Goal: Information Seeking & Learning: Learn about a topic

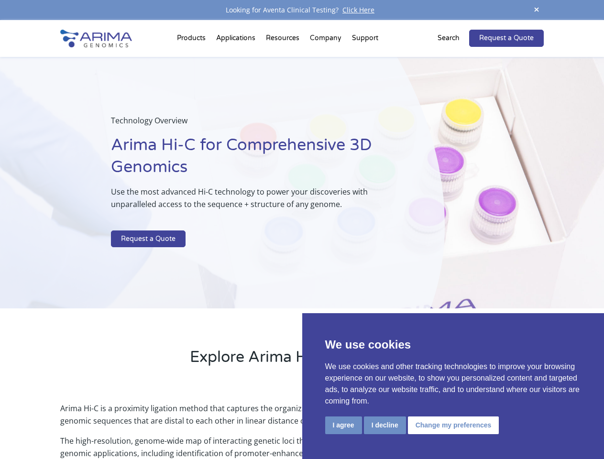
click at [302, 229] on p at bounding box center [253, 224] width 285 height 12
click at [343, 425] on button "I agree" at bounding box center [343, 425] width 37 height 18
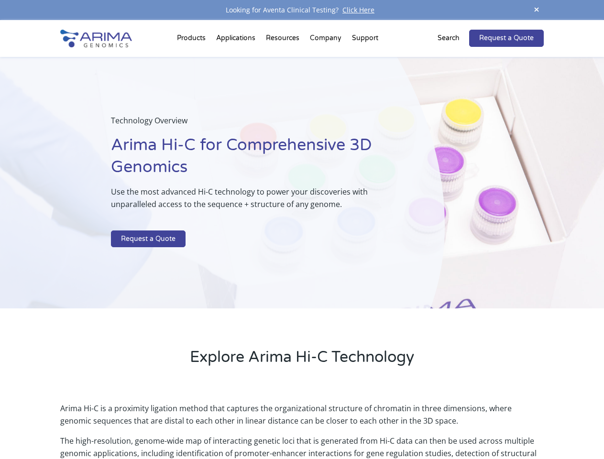
click at [384, 425] on p "Arima Hi-C is a proximity ligation method that captures the organizational stru…" at bounding box center [301, 418] width 483 height 33
click at [452, 425] on p "Arima Hi-C is a proximity ligation method that captures the organizational stru…" at bounding box center [301, 418] width 483 height 33
click at [536, 10] on span at bounding box center [536, 10] width 14 height 13
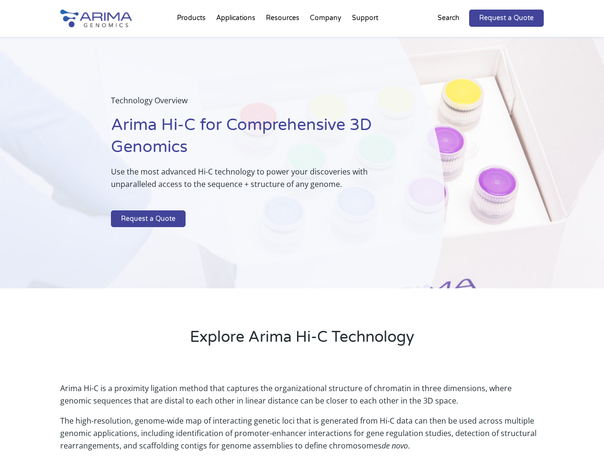
click at [302, 240] on div "Technology Overview Arima Hi-C for Comprehensive 3D Genomics Use the most advan…" at bounding box center [222, 163] width 445 height 252
click at [193, 40] on div "Technology Overview Arima Hi-C for Comprehensive 3D Genomics Use the most advan…" at bounding box center [222, 163] width 445 height 252
click at [284, 40] on div "Technology Overview Arima Hi-C for Comprehensive 3D Genomics Use the most advan…" at bounding box center [222, 163] width 445 height 252
click at [326, 40] on div "Technology Overview Arima Hi-C for Comprehensive 3D Genomics Use the most advan…" at bounding box center [222, 163] width 445 height 252
click at [365, 40] on div "Technology Overview Arima Hi-C for Comprehensive 3D Genomics Use the most advan…" at bounding box center [222, 163] width 445 height 252
